Goal: Task Accomplishment & Management: Manage account settings

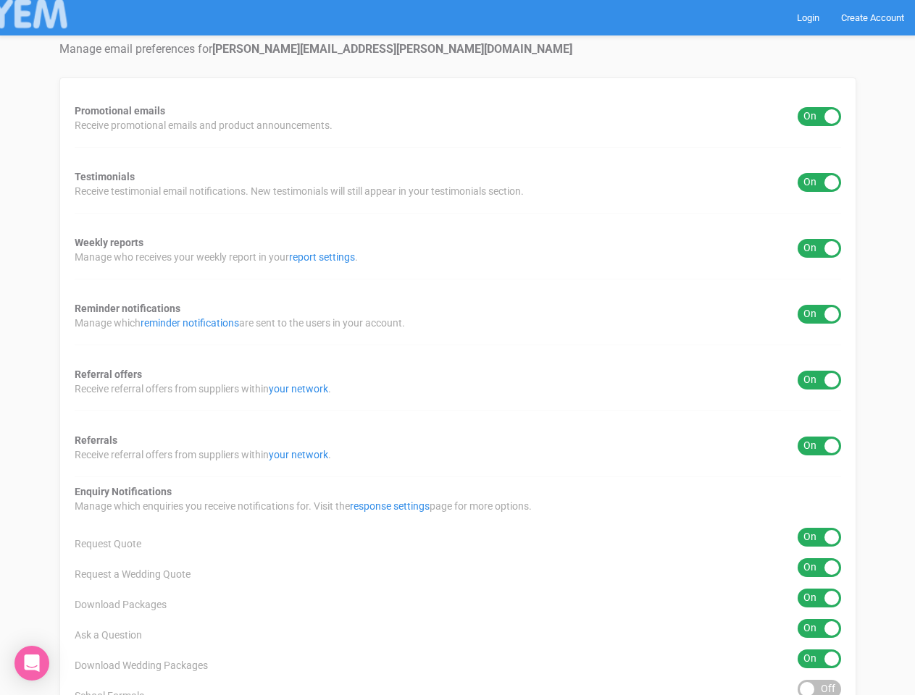
click at [457, 348] on div "Promotional emails ON OFF Receive promotional emails and product announcements.…" at bounding box center [457, 584] width 797 height 1013
click at [819, 117] on div "ON OFF" at bounding box center [819, 116] width 43 height 19
click at [819, 183] on div "ON OFF" at bounding box center [819, 182] width 43 height 19
click at [819, 248] on div "ON OFF" at bounding box center [819, 248] width 43 height 19
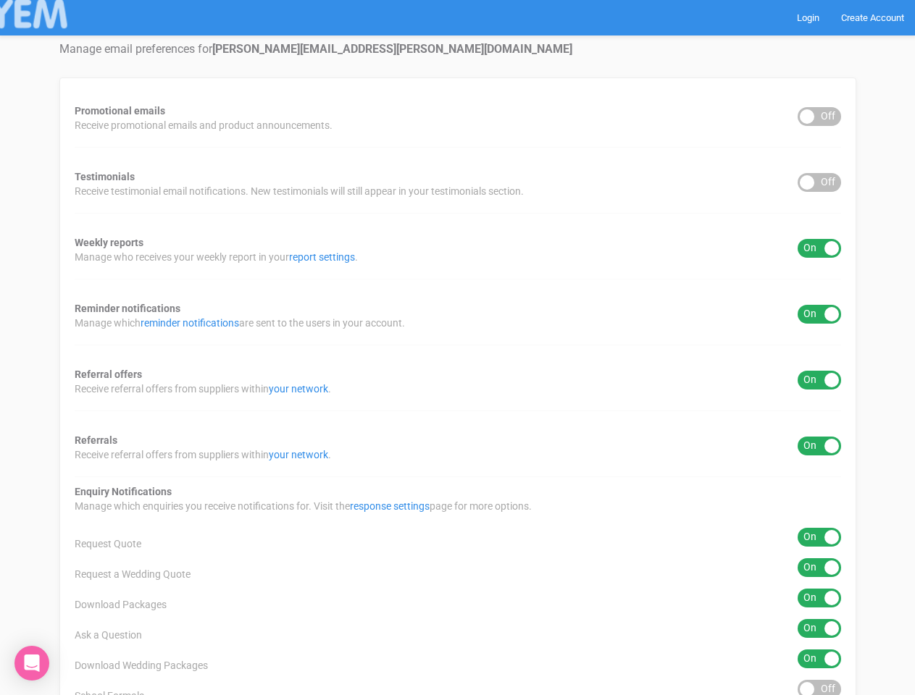
click at [819, 314] on div "ON OFF" at bounding box center [819, 314] width 43 height 19
click at [819, 380] on div "ON OFF" at bounding box center [819, 380] width 43 height 19
click at [819, 446] on div "ON OFF" at bounding box center [819, 446] width 43 height 19
click at [819, 537] on div "ON OFF" at bounding box center [819, 537] width 43 height 19
click at [819, 568] on div "ON OFF" at bounding box center [819, 567] width 43 height 19
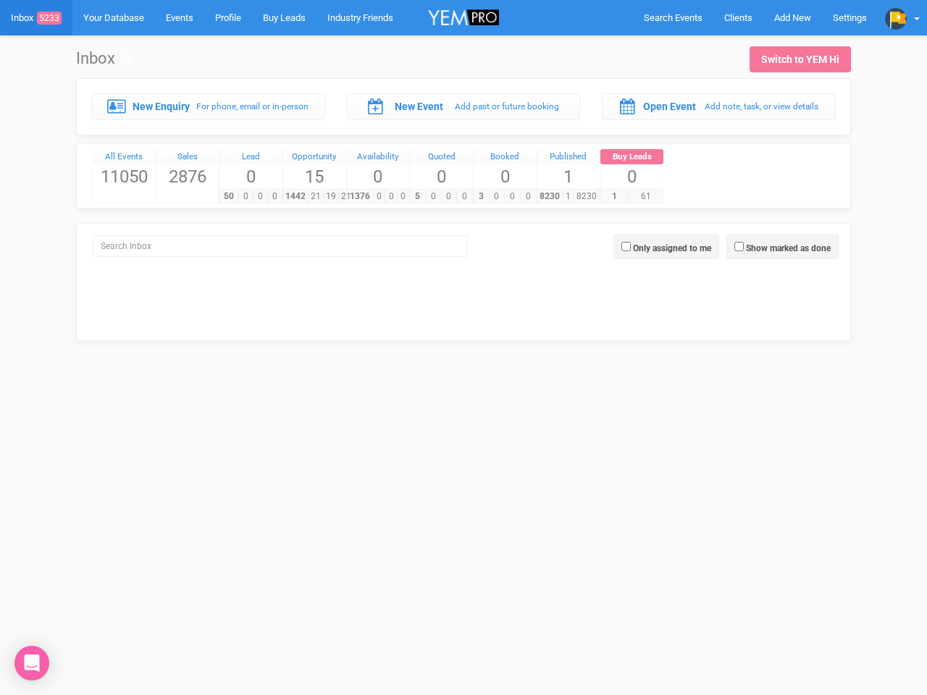
click at [464, 189] on div "5 0 0 0" at bounding box center [440, 196] width 63 height 14
click at [673, 17] on span "Search Events" at bounding box center [673, 17] width 59 height 11
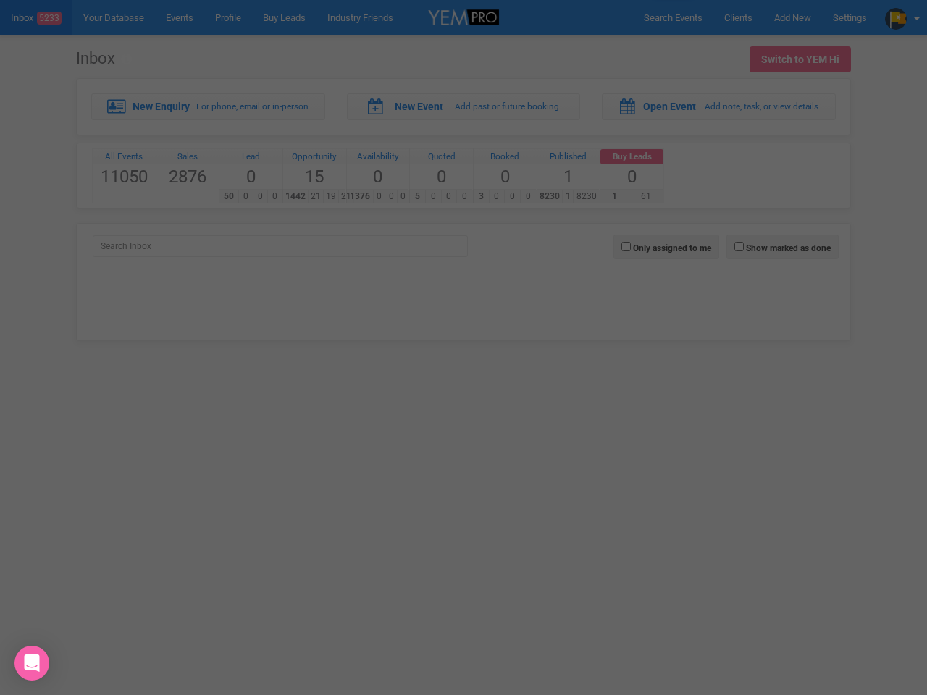
click at [792, 17] on div at bounding box center [463, 347] width 927 height 695
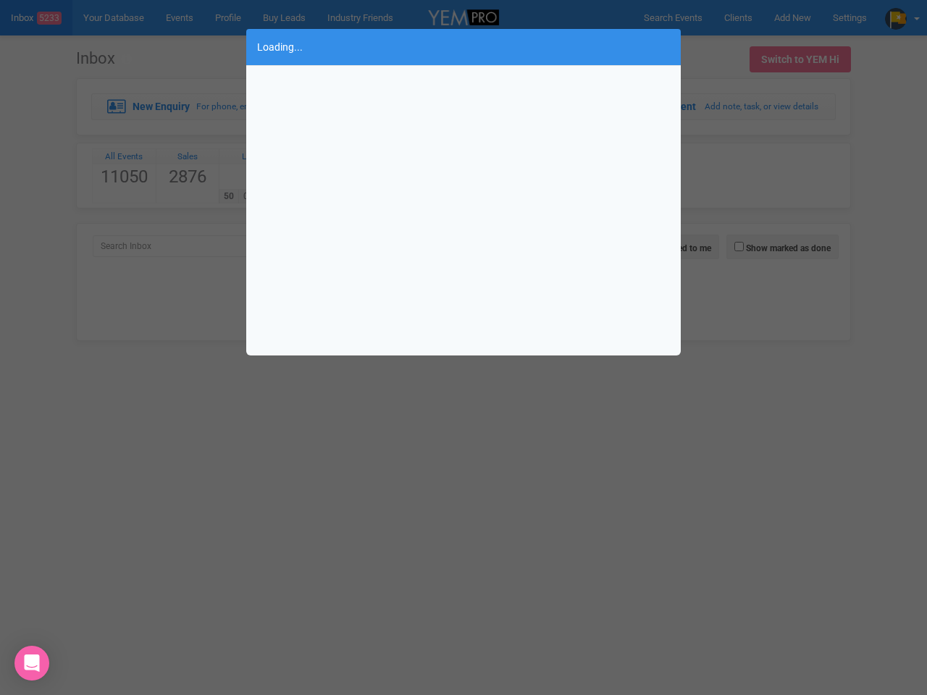
click at [903, 17] on div "Loading..." at bounding box center [463, 347] width 927 height 695
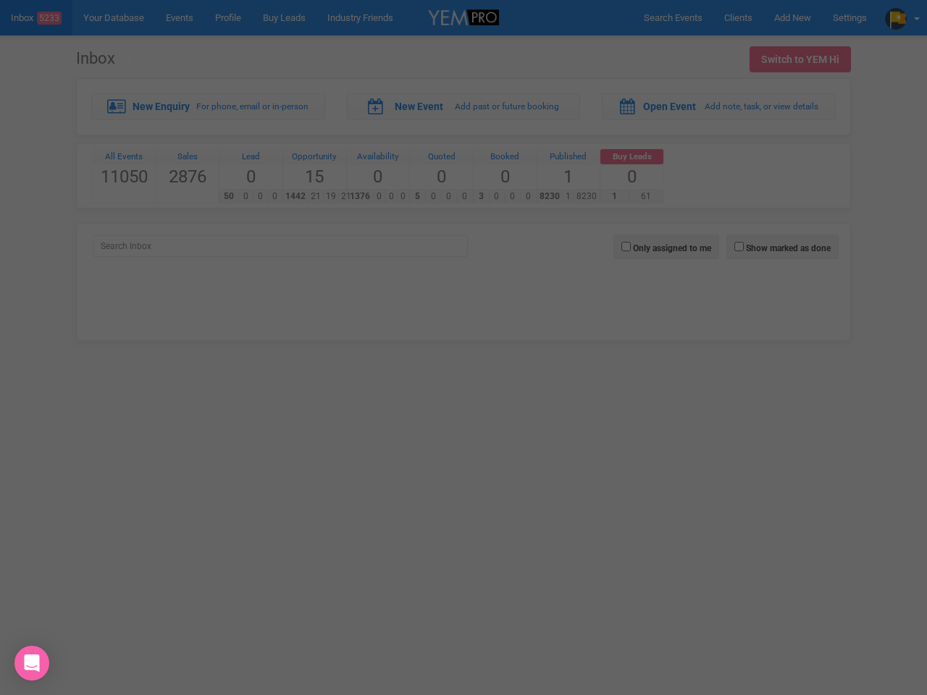
click at [782, 247] on div "Loading..." at bounding box center [463, 347] width 927 height 695
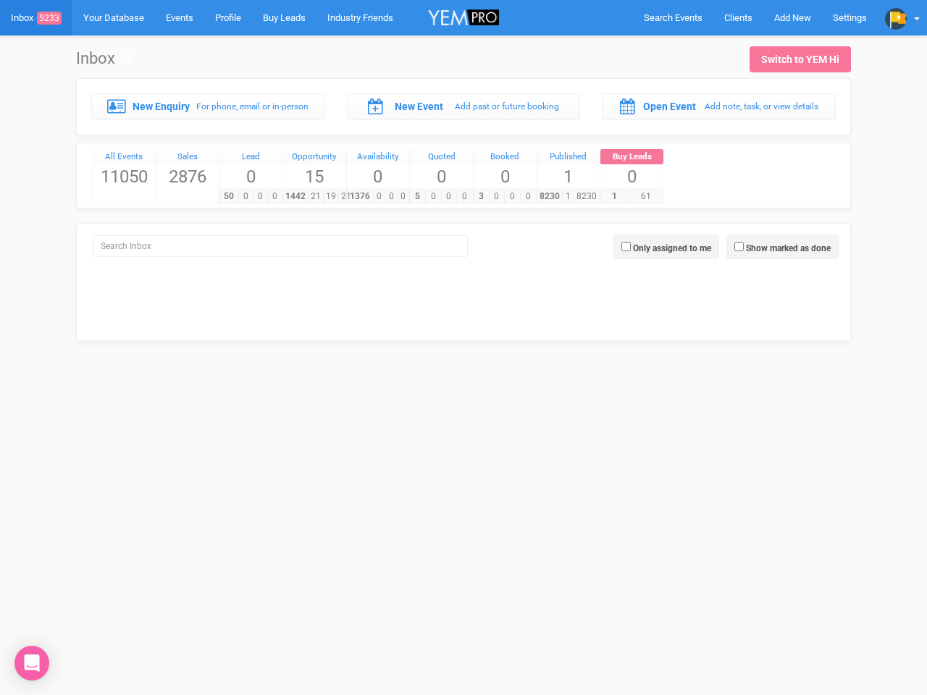
click at [666, 247] on div at bounding box center [463, 347] width 927 height 695
click at [32, 664] on icon "Open Intercom Messenger" at bounding box center [32, 663] width 15 height 17
